Goal: Task Accomplishment & Management: Manage account settings

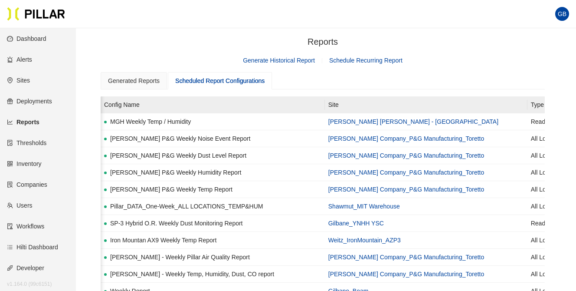
scroll to position [0, 350]
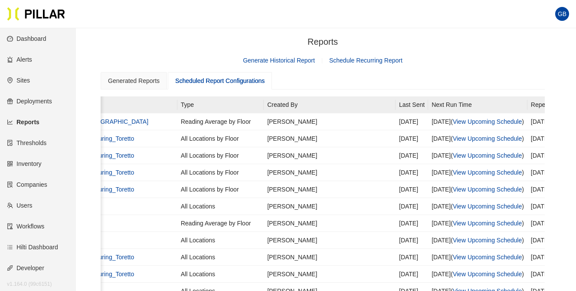
click at [140, 26] on section "GB" at bounding box center [288, 14] width 576 height 28
click at [31, 205] on link "Users" at bounding box center [20, 205] width 26 height 7
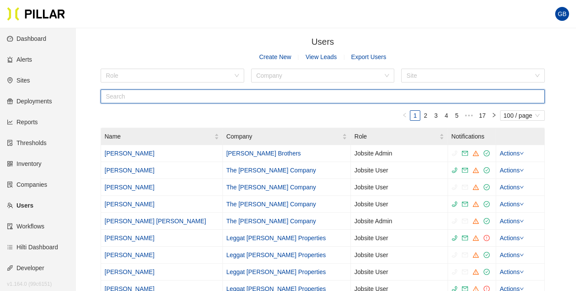
click at [134, 98] on input "text" at bounding box center [323, 96] width 444 height 14
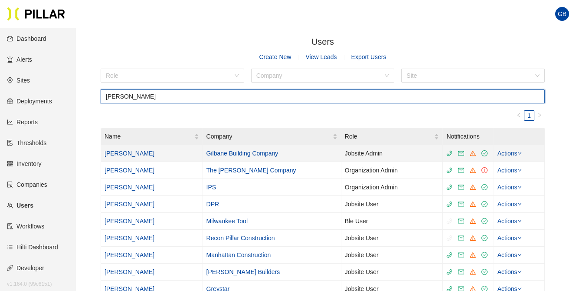
type input "[PERSON_NAME]"
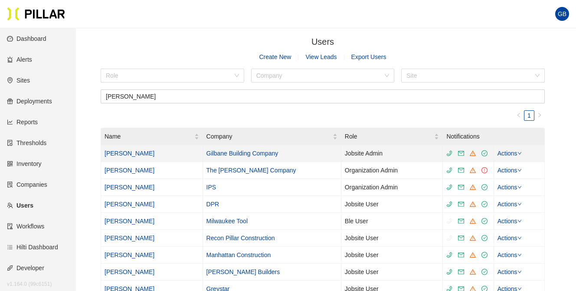
click at [120, 150] on link "[PERSON_NAME]" at bounding box center [130, 153] width 50 height 7
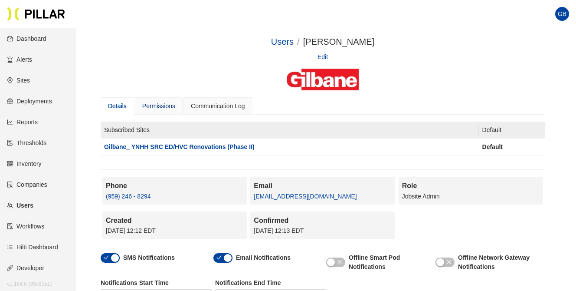
click at [167, 105] on div "Permissions" at bounding box center [158, 106] width 33 height 10
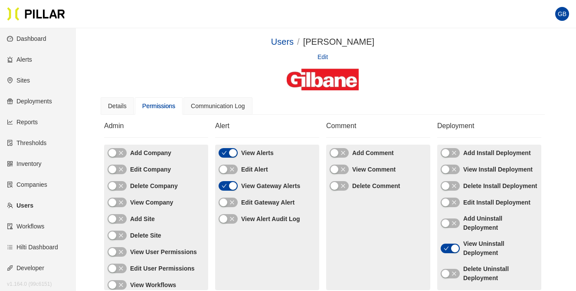
click at [230, 167] on icon "close" at bounding box center [231, 169] width 5 height 5
click at [234, 202] on icon "close" at bounding box center [231, 202] width 5 height 5
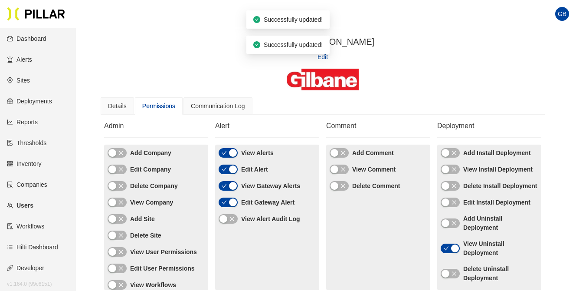
click at [231, 216] on icon "close" at bounding box center [231, 218] width 5 height 5
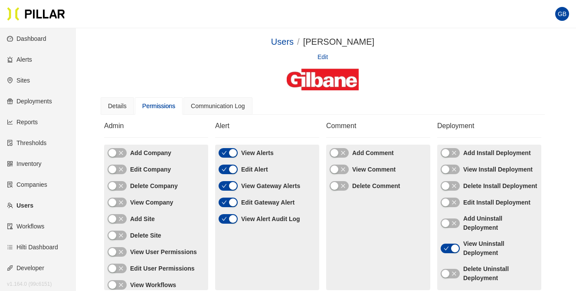
scroll to position [43, 0]
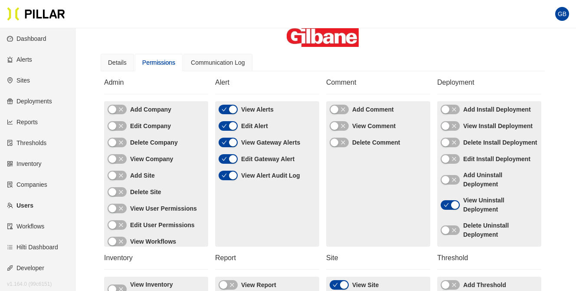
drag, startPoint x: 454, startPoint y: 108, endPoint x: 453, endPoint y: 121, distance: 13.5
click at [454, 109] on icon "close" at bounding box center [454, 109] width 5 height 5
click at [453, 128] on icon "close" at bounding box center [454, 126] width 4 height 4
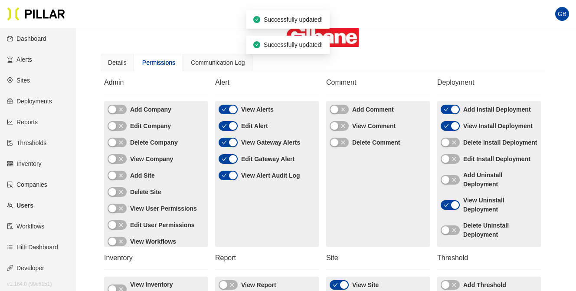
click at [453, 145] on icon "close" at bounding box center [454, 142] width 5 height 5
drag, startPoint x: 453, startPoint y: 173, endPoint x: 454, endPoint y: 177, distance: 4.4
click at [453, 161] on icon "close" at bounding box center [454, 158] width 5 height 5
click at [455, 184] on span "button" at bounding box center [454, 180] width 5 height 10
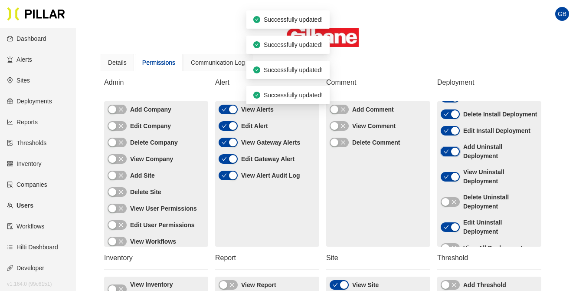
scroll to position [78, 0]
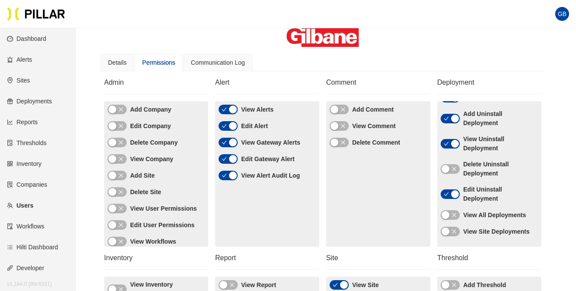
click at [456, 216] on icon "close" at bounding box center [454, 214] width 5 height 5
click at [456, 229] on icon "close" at bounding box center [454, 231] width 5 height 5
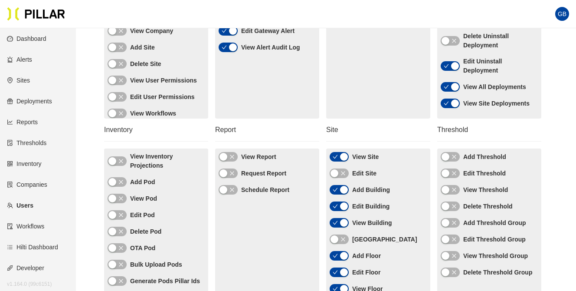
scroll to position [174, 0]
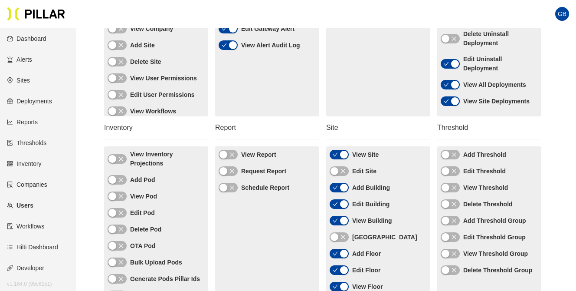
click at [453, 156] on icon "close" at bounding box center [454, 154] width 5 height 5
click at [456, 173] on icon "close" at bounding box center [454, 170] width 5 height 5
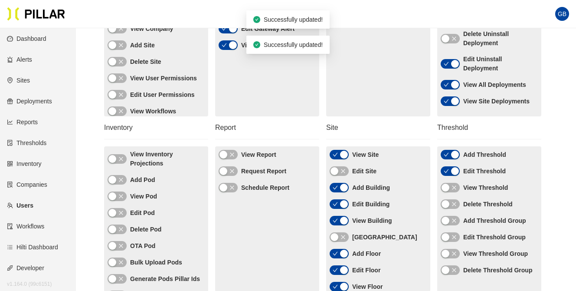
click at [453, 187] on icon "close" at bounding box center [454, 187] width 5 height 5
click at [456, 203] on icon "close" at bounding box center [454, 203] width 5 height 5
click at [452, 220] on icon "close" at bounding box center [454, 220] width 5 height 5
click at [457, 235] on button "button" at bounding box center [450, 237] width 19 height 10
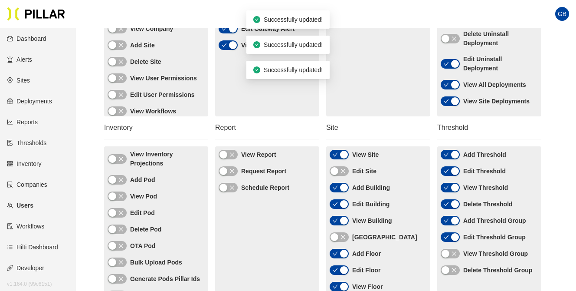
click at [455, 255] on icon "close" at bounding box center [454, 253] width 5 height 5
click at [455, 269] on icon "close" at bounding box center [454, 270] width 4 height 4
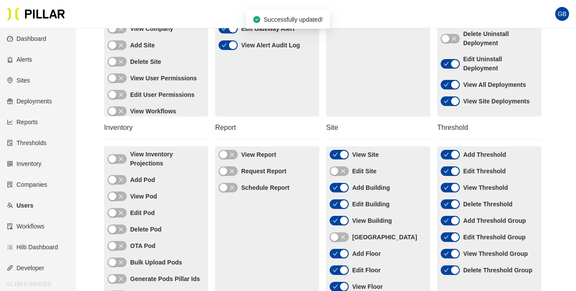
click at [444, 268] on icon "check" at bounding box center [446, 269] width 5 height 5
click at [448, 202] on icon "check" at bounding box center [446, 203] width 5 height 5
click at [344, 171] on icon "close" at bounding box center [343, 170] width 5 height 5
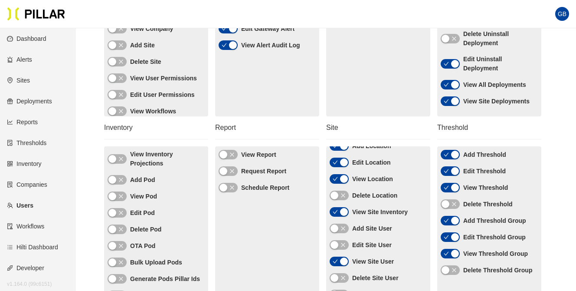
scroll to position [257, 0]
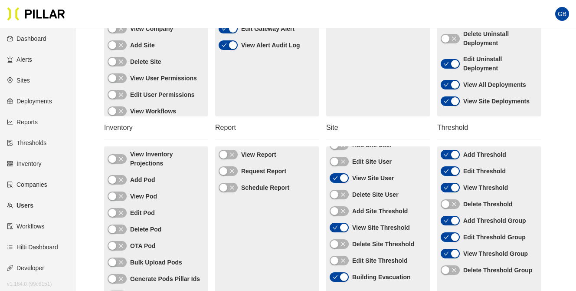
click at [344, 259] on icon "close" at bounding box center [343, 260] width 5 height 5
click at [342, 209] on icon "close" at bounding box center [343, 211] width 4 height 4
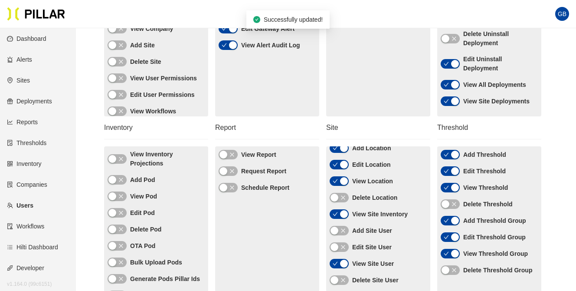
scroll to position [170, 0]
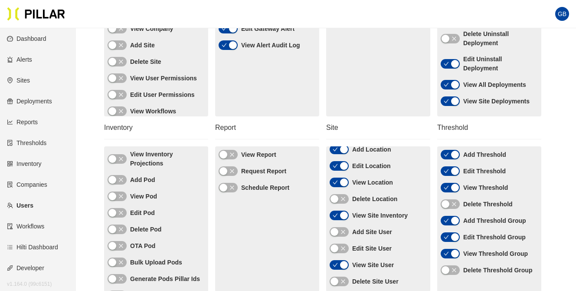
click at [345, 246] on icon "close" at bounding box center [343, 248] width 5 height 5
click at [346, 232] on button "button" at bounding box center [339, 232] width 19 height 10
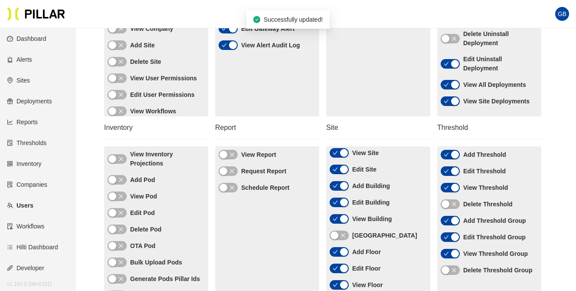
scroll to position [0, 0]
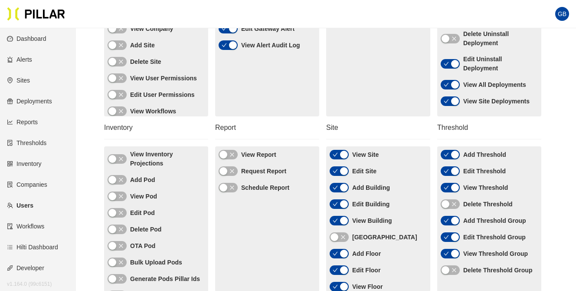
click at [230, 154] on icon "close" at bounding box center [231, 154] width 5 height 5
drag, startPoint x: 229, startPoint y: 167, endPoint x: 233, endPoint y: 183, distance: 16.4
click at [229, 168] on span "button" at bounding box center [231, 171] width 5 height 10
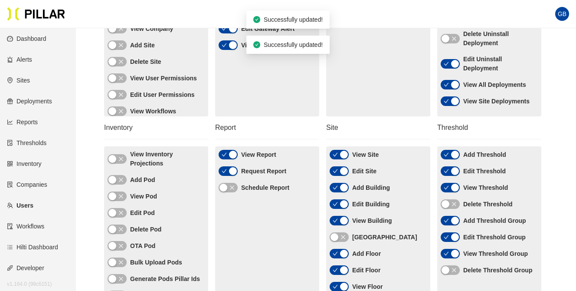
click at [233, 187] on icon "close" at bounding box center [231, 187] width 5 height 5
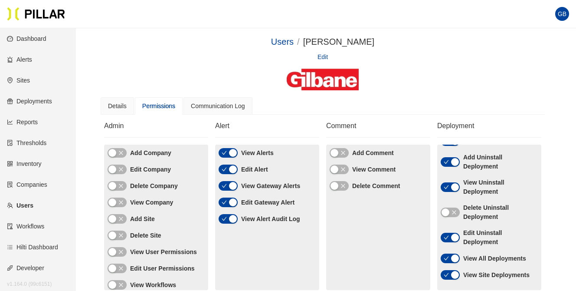
drag, startPoint x: 288, startPoint y: 311, endPoint x: 147, endPoint y: 311, distance: 141.0
drag, startPoint x: 147, startPoint y: 311, endPoint x: 298, endPoint y: 105, distance: 256.0
click at [298, 105] on div "Details Permissions Communication Log" at bounding box center [323, 105] width 444 height 17
click at [174, 62] on div "Users / [PERSON_NAME] / Edit" at bounding box center [323, 62] width 444 height 55
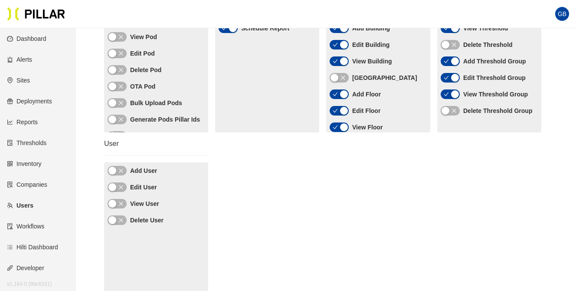
scroll to position [347, 0]
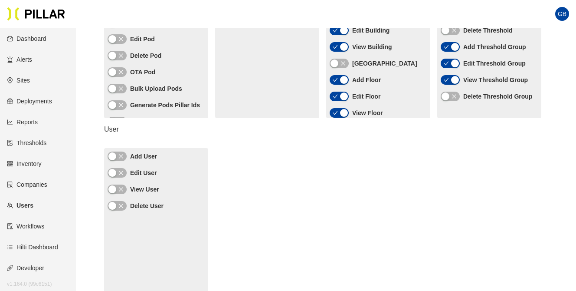
click at [120, 154] on icon "close" at bounding box center [120, 156] width 5 height 5
click at [125, 173] on button "button" at bounding box center [117, 173] width 19 height 10
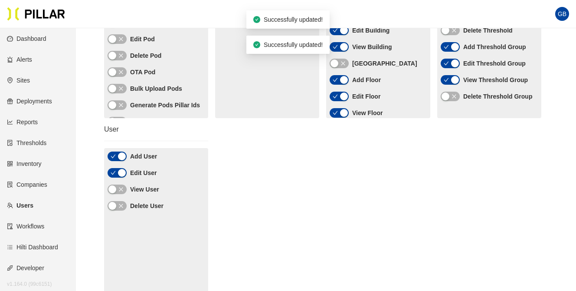
click at [124, 190] on button "button" at bounding box center [117, 189] width 19 height 10
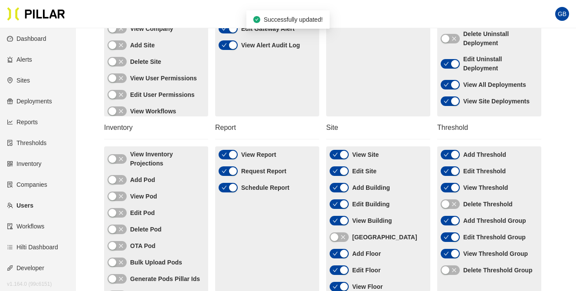
scroll to position [0, 0]
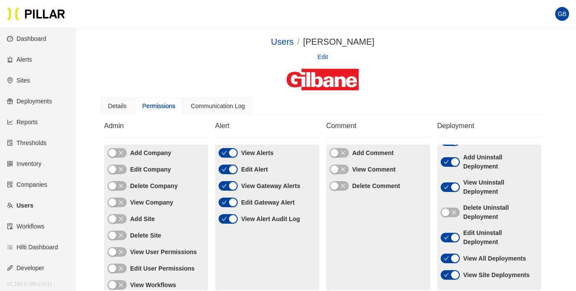
drag, startPoint x: 334, startPoint y: 205, endPoint x: 317, endPoint y: 236, distance: 34.9
drag, startPoint x: 317, startPoint y: 236, endPoint x: 109, endPoint y: 162, distance: 220.8
drag, startPoint x: 109, startPoint y: 162, endPoint x: 34, endPoint y: 141, distance: 77.6
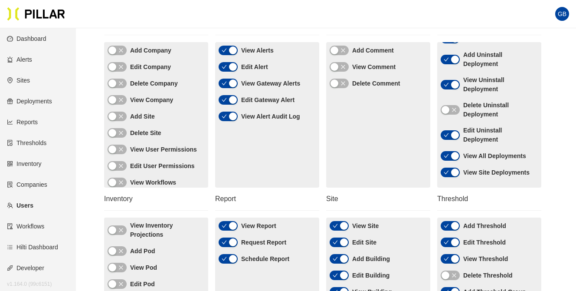
scroll to position [174, 0]
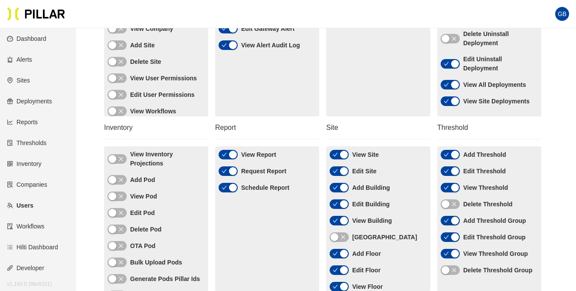
click at [446, 219] on icon "check" at bounding box center [446, 220] width 5 height 5
click at [449, 237] on icon "check" at bounding box center [446, 236] width 5 height 5
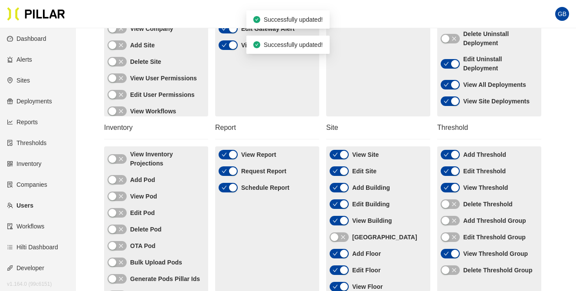
click at [449, 254] on button "button" at bounding box center [450, 254] width 19 height 10
